Goal: Entertainment & Leisure: Consume media (video, audio)

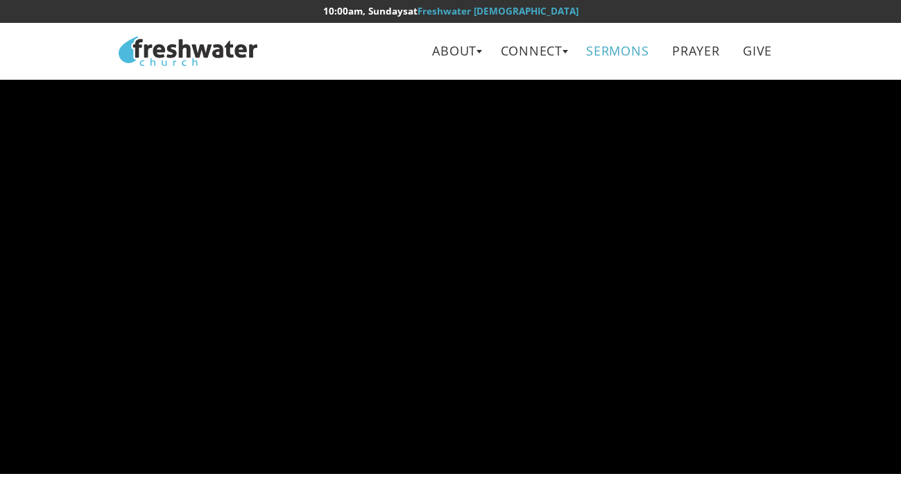
click at [614, 41] on link "Sermons" at bounding box center [617, 50] width 83 height 31
